Goal: Navigation & Orientation: Find specific page/section

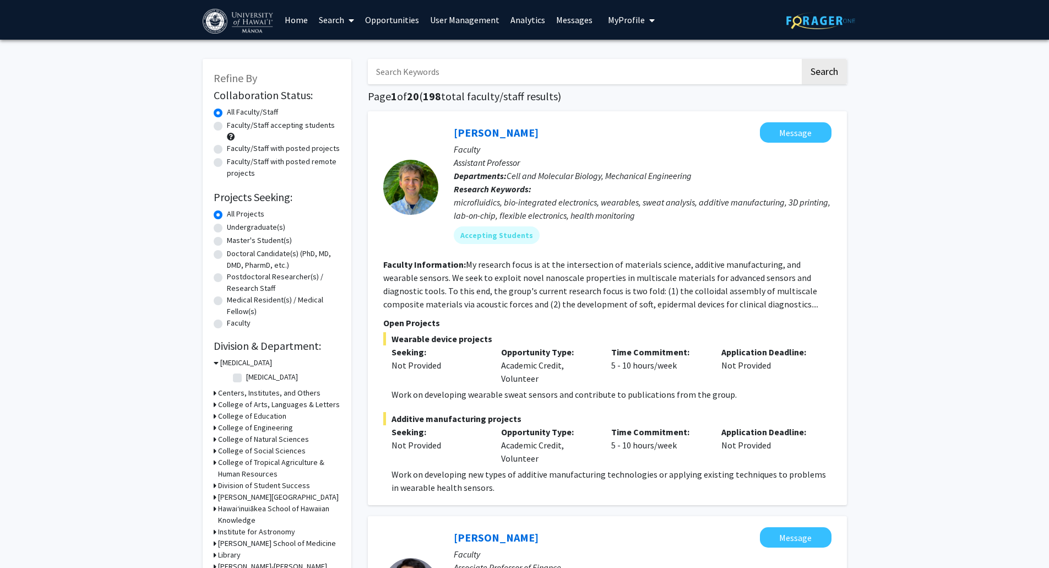
click at [344, 19] on link "Search" at bounding box center [336, 20] width 46 height 39
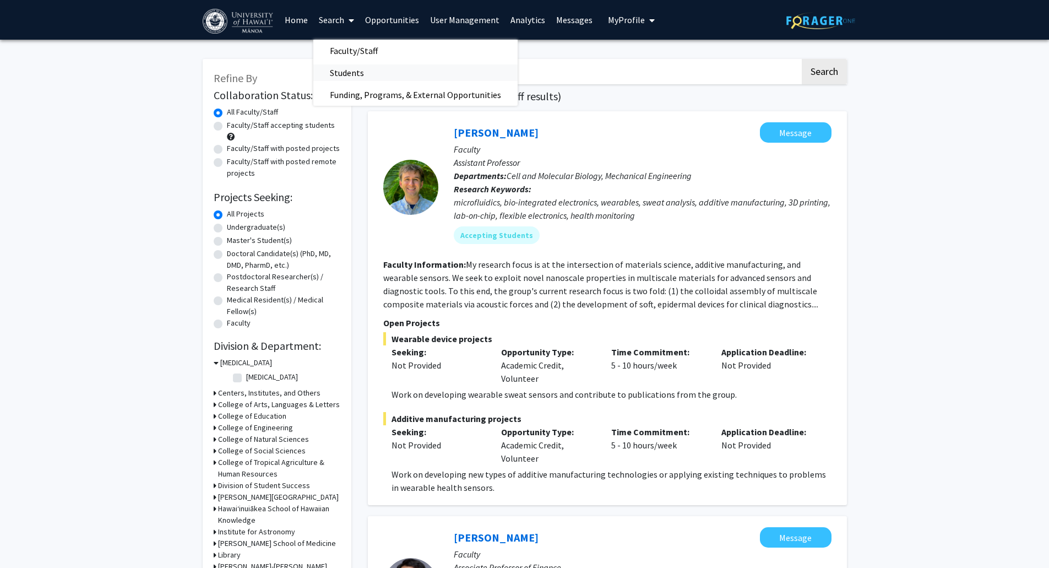
click at [370, 72] on span "Students" at bounding box center [346, 73] width 67 height 22
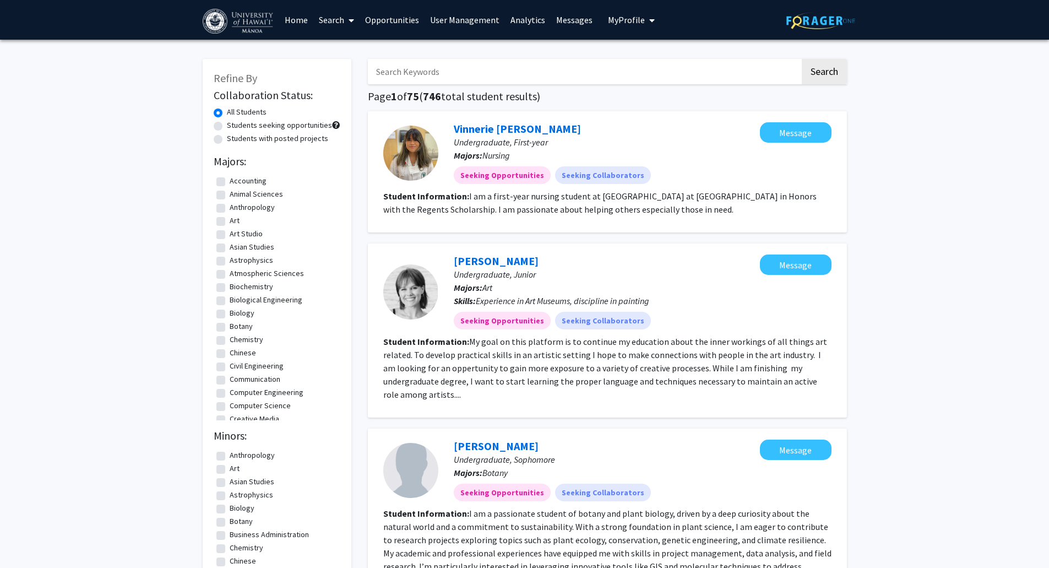
click at [526, 26] on link "Analytics" at bounding box center [528, 20] width 46 height 39
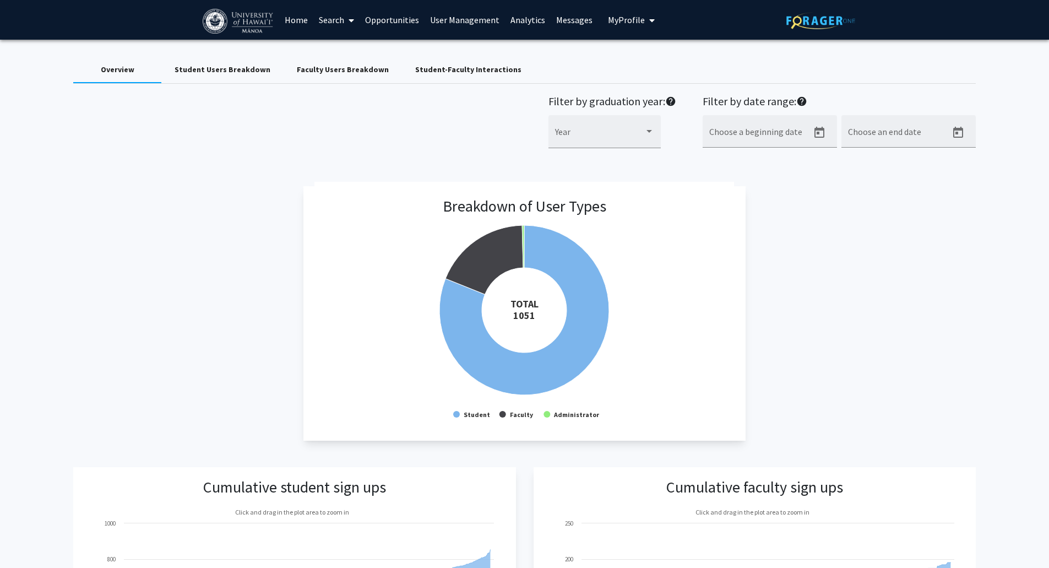
click at [515, 20] on link "Analytics" at bounding box center [528, 20] width 46 height 39
click at [296, 22] on link "Home" at bounding box center [296, 20] width 34 height 39
